Goal: Information Seeking & Learning: Find specific fact

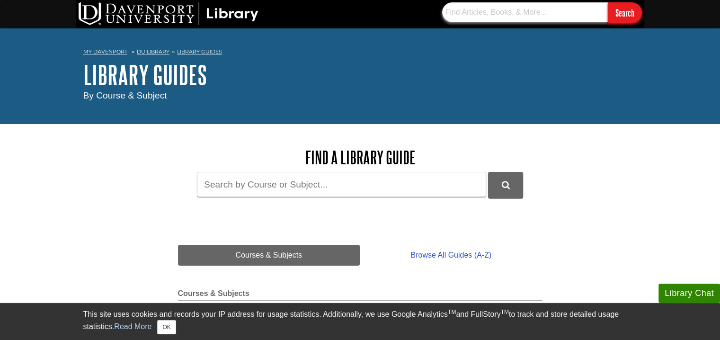
click at [490, 6] on input "text" at bounding box center [525, 12] width 166 height 20
paste input "ISBN: 9781792477775 (BOOK) Sport Analytics: An Applied Introduction to How Numb…"
type input "ISBN: 9781792477775 (BOOK) Sport Analytics: An Applied Introduction to How Numb…"
click at [608, 2] on input "Search" at bounding box center [625, 12] width 34 height 20
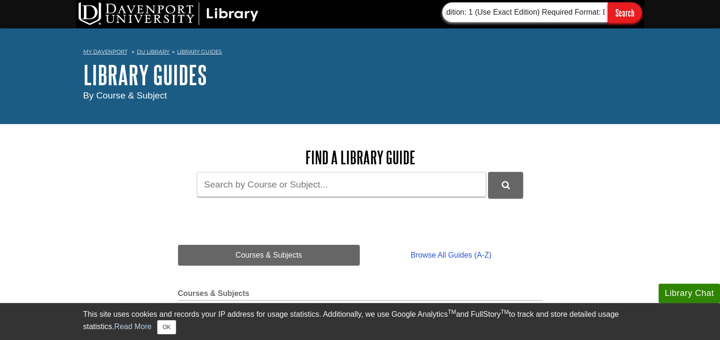
scroll to position [0, 0]
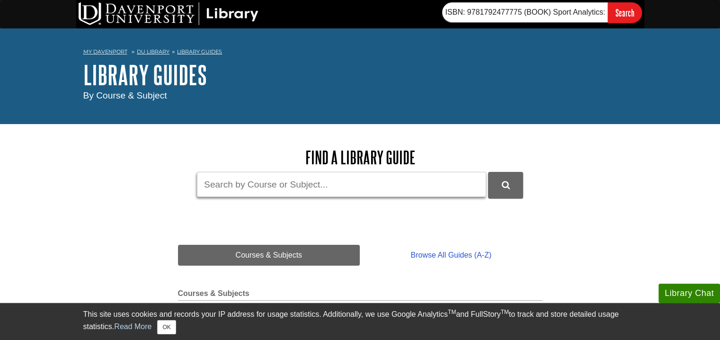
click at [325, 179] on input "Guide Search Terms" at bounding box center [341, 184] width 289 height 25
paste input "ISBN: 9781792477775 (BOOK) Sport Analytics: An Applied Introduction to How Numb…"
type input "ISBN: 9781792477775 (BOOK) Sport Analytics: An Applied Introduction to How Numb…"
click at [488, 172] on button "DU Library Guides Search" at bounding box center [505, 185] width 35 height 26
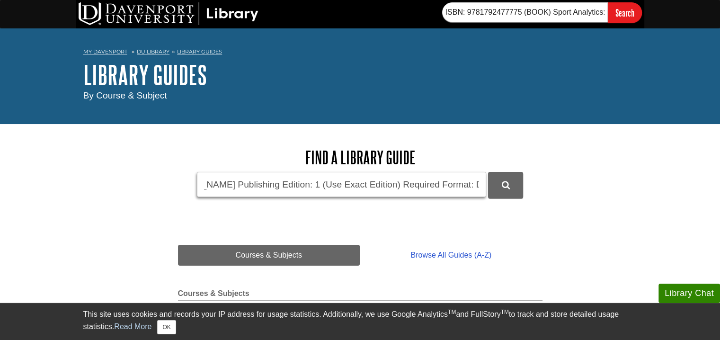
scroll to position [0, 0]
